Goal: Information Seeking & Learning: Learn about a topic

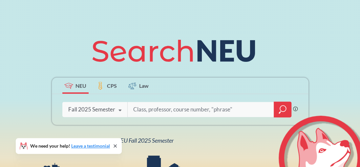
scroll to position [56, 0]
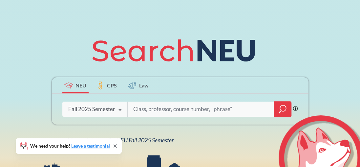
click at [114, 108] on icon at bounding box center [120, 110] width 12 height 18
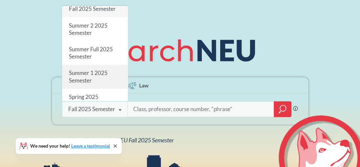
scroll to position [4, 0]
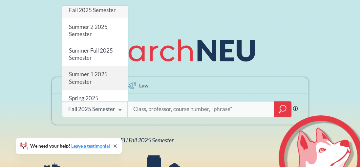
click at [77, 74] on span "Summer 1 2025 Semester" at bounding box center [88, 78] width 39 height 14
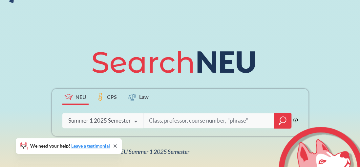
scroll to position [46, 0]
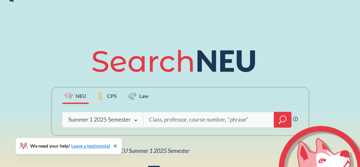
click at [183, 128] on div "Phrase search guarantees the exact search appears in the results. Ex. If you wa…" at bounding box center [180, 119] width 256 height 31
click at [189, 121] on input "search" at bounding box center [208, 119] width 121 height 14
type input "MATH3527"
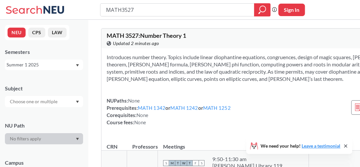
click at [78, 64] on icon "Dropdown arrow" at bounding box center [77, 65] width 3 height 2
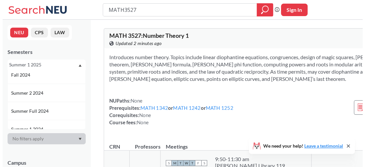
scroll to position [105, 0]
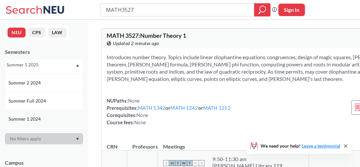
click at [42, 118] on div "Summer 1 2024" at bounding box center [46, 118] width 74 height 7
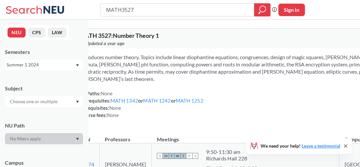
click at [77, 63] on div "Summer 1 2024" at bounding box center [44, 64] width 78 height 10
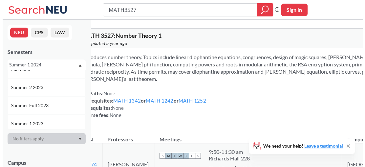
scroll to position [208, 0]
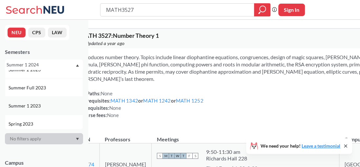
click at [43, 107] on div "Summer 1 2023" at bounding box center [46, 105] width 74 height 7
